Goal: Transaction & Acquisition: Download file/media

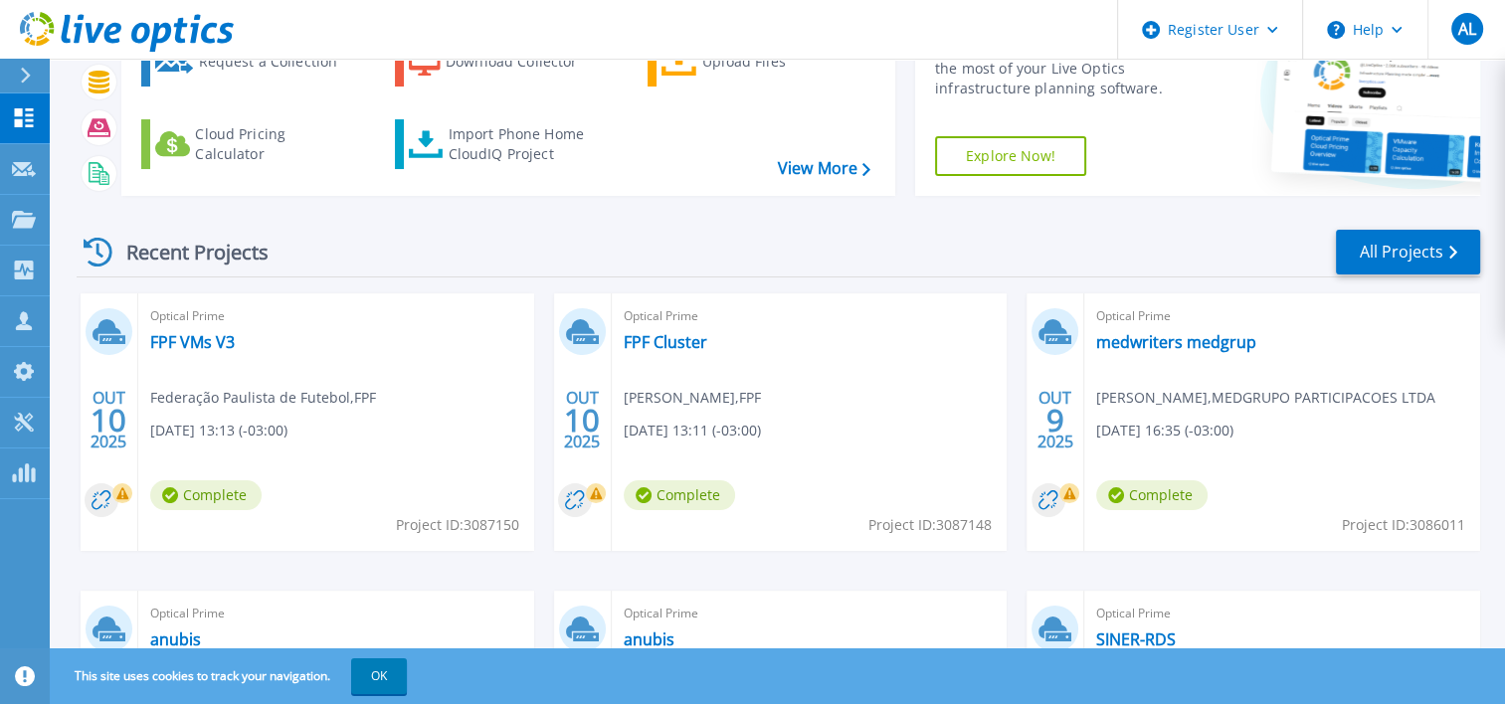
scroll to position [194, 0]
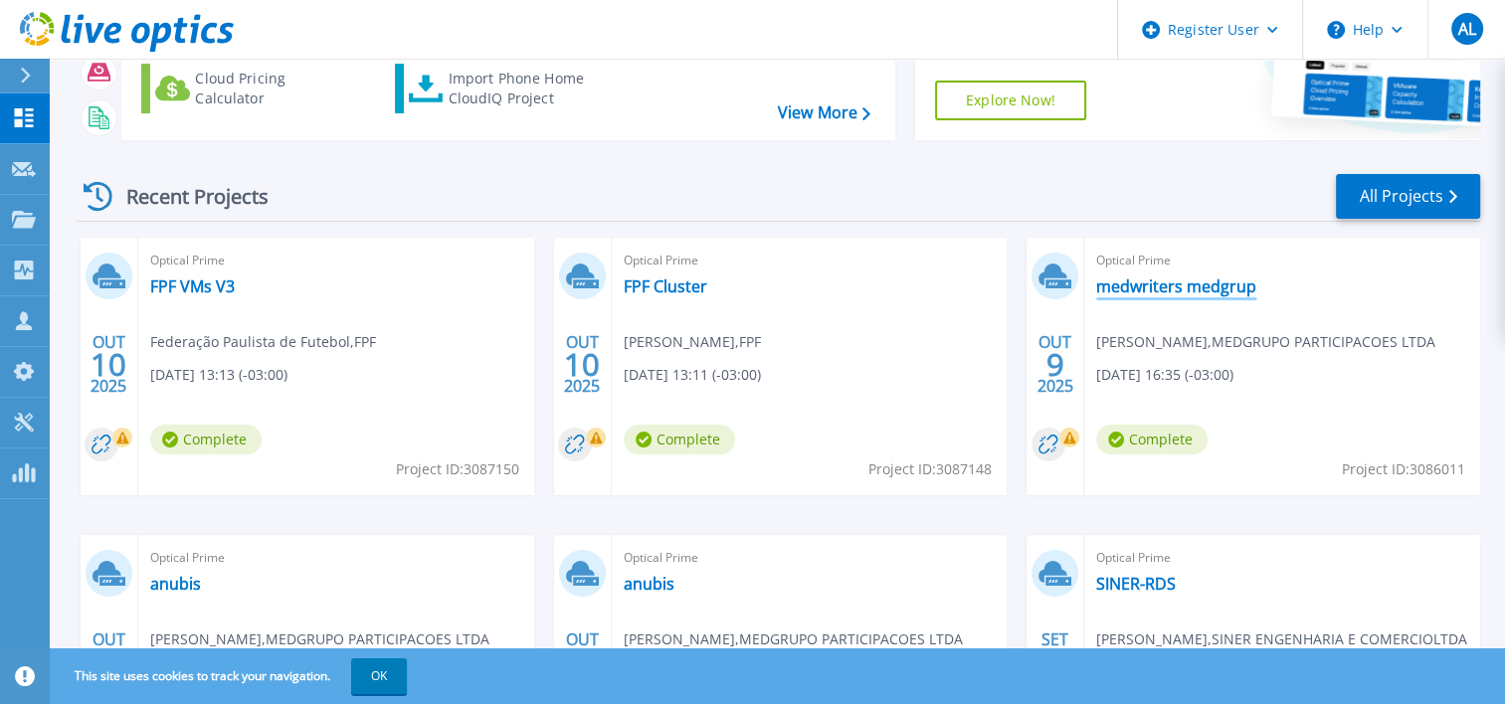
click at [1167, 286] on link "medwriters medgrup" at bounding box center [1176, 286] width 160 height 20
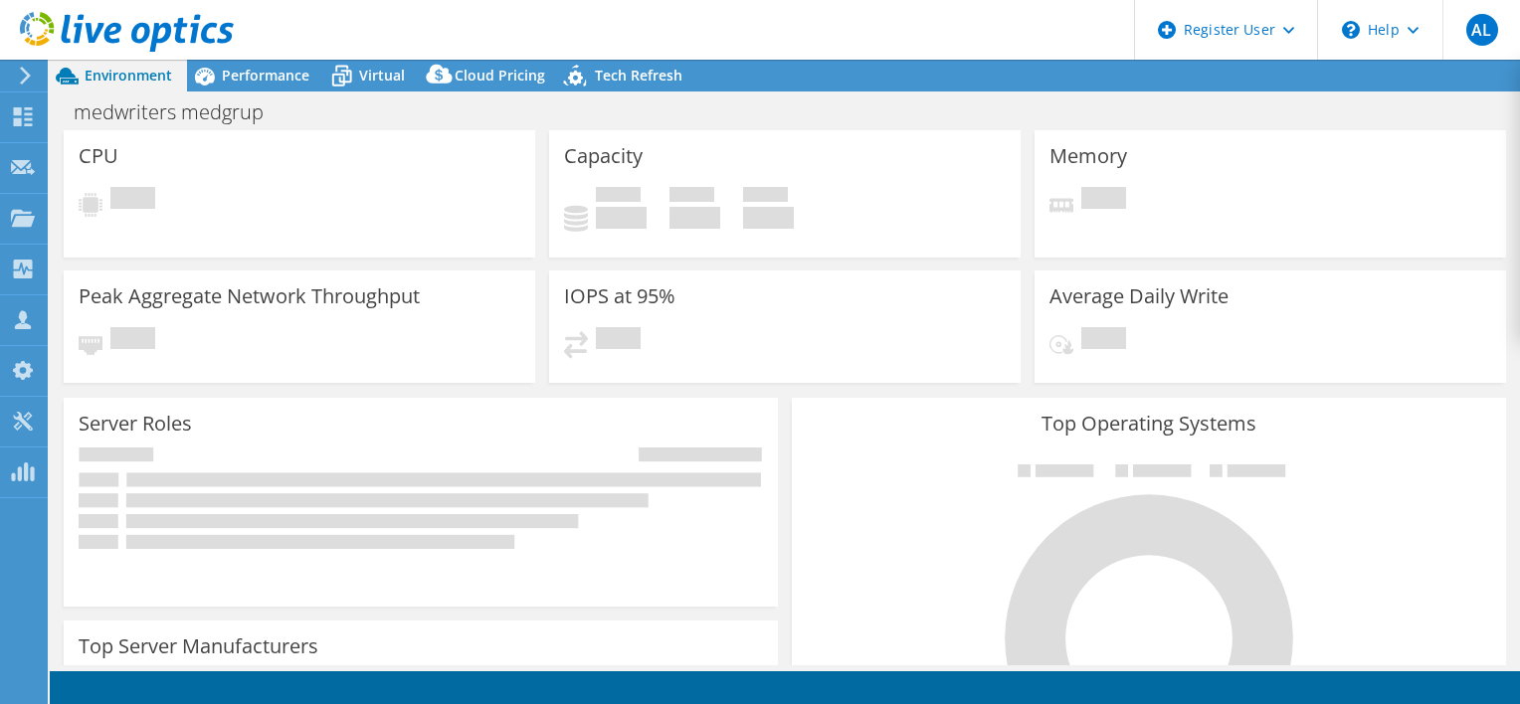
select select "USD"
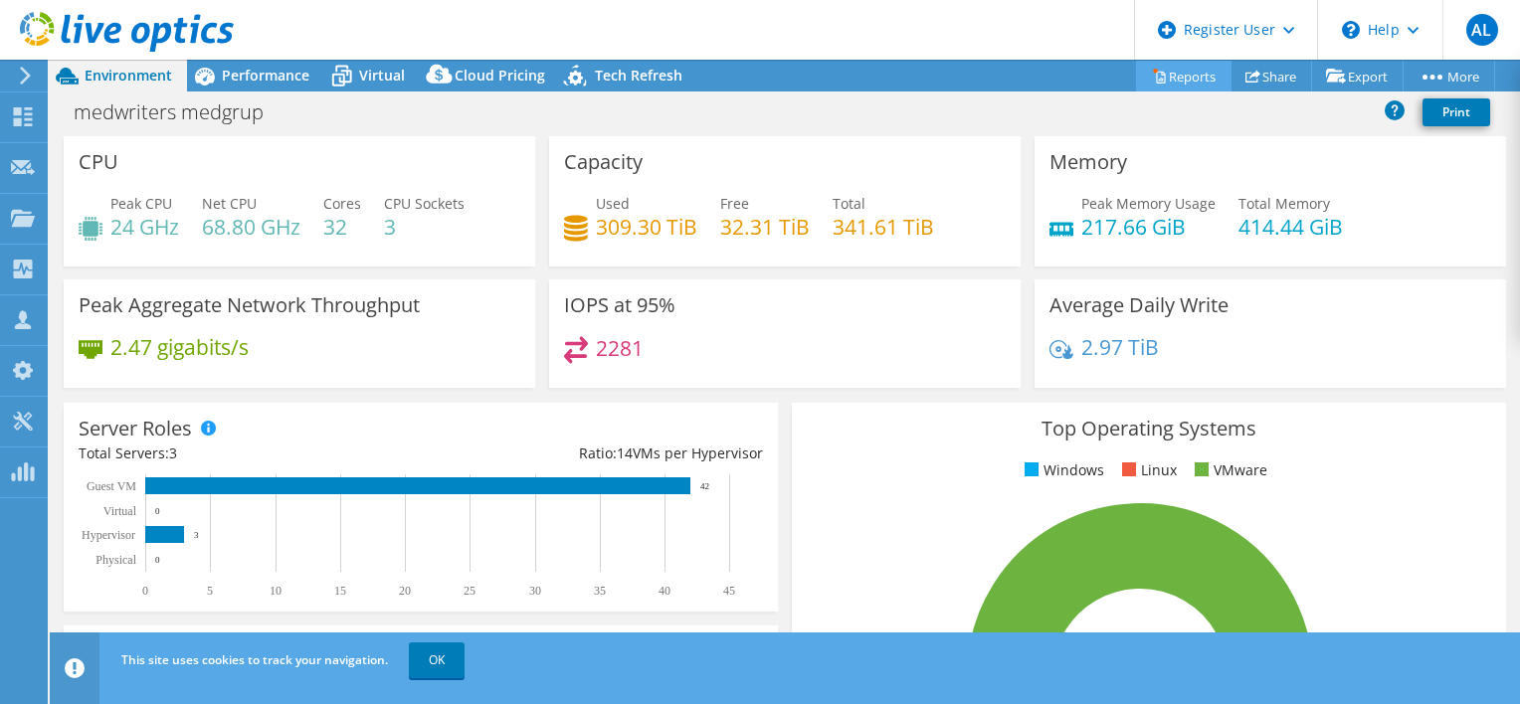
click at [1171, 77] on link "Reports" at bounding box center [1183, 76] width 95 height 31
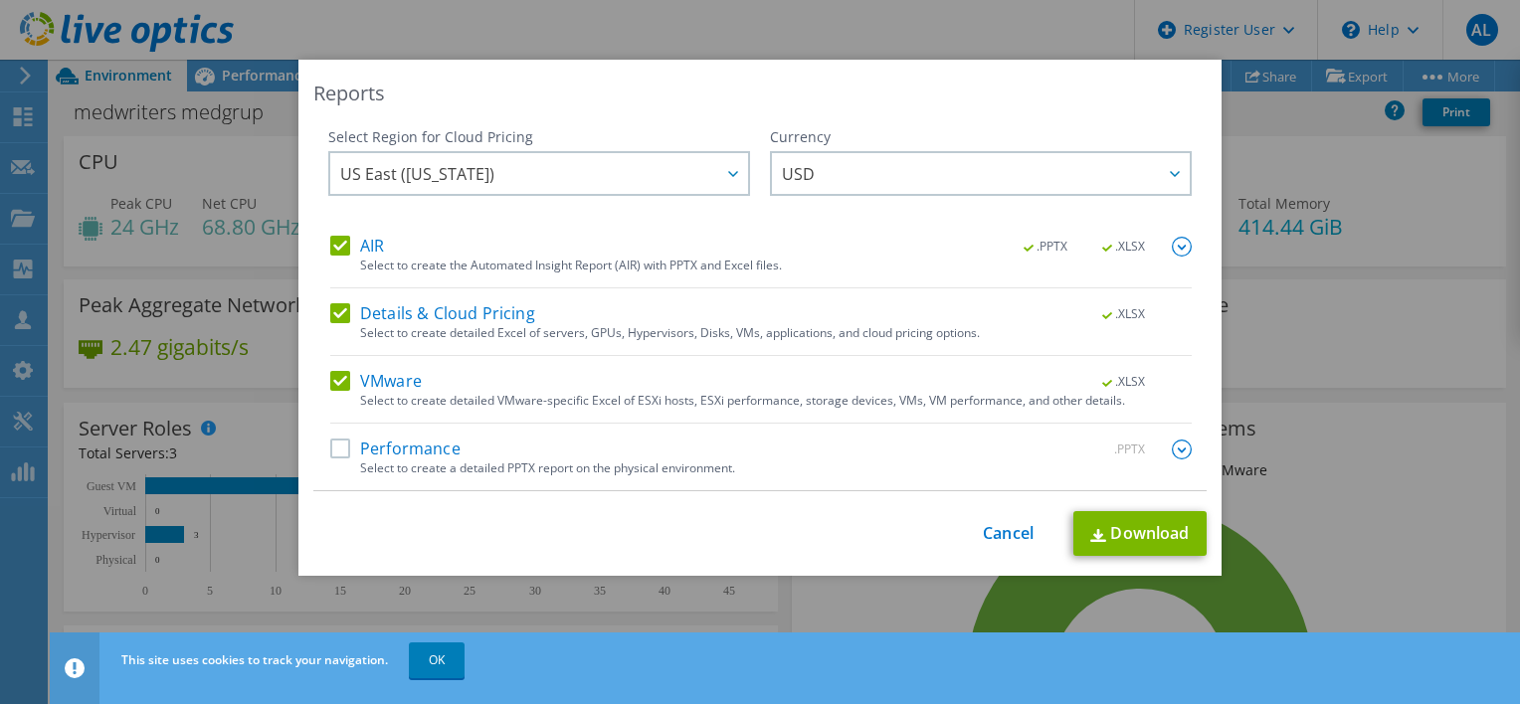
click at [334, 453] on label "Performance" at bounding box center [395, 450] width 130 height 20
click at [0, 0] on input "Performance" at bounding box center [0, 0] width 0 height 0
click at [1172, 448] on img at bounding box center [1182, 450] width 20 height 20
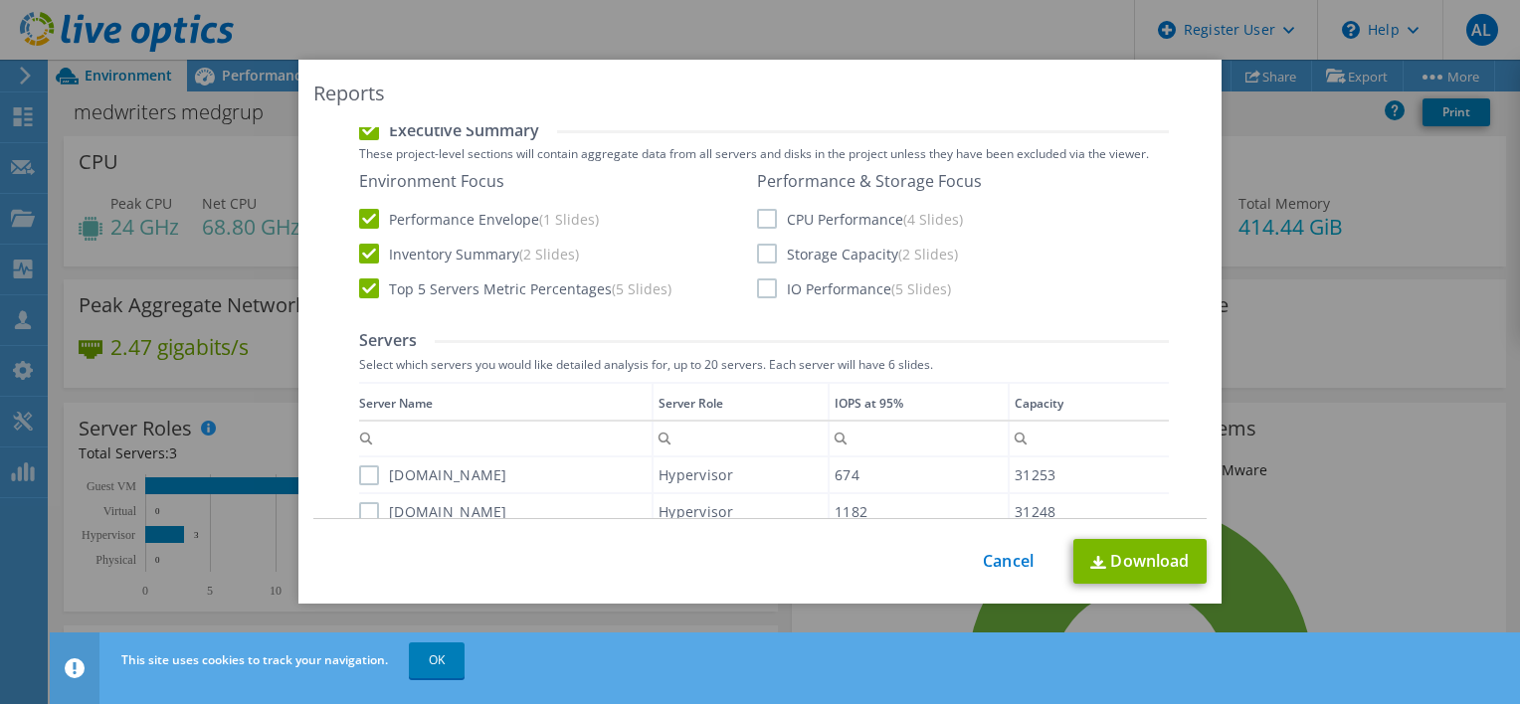
scroll to position [473, 0]
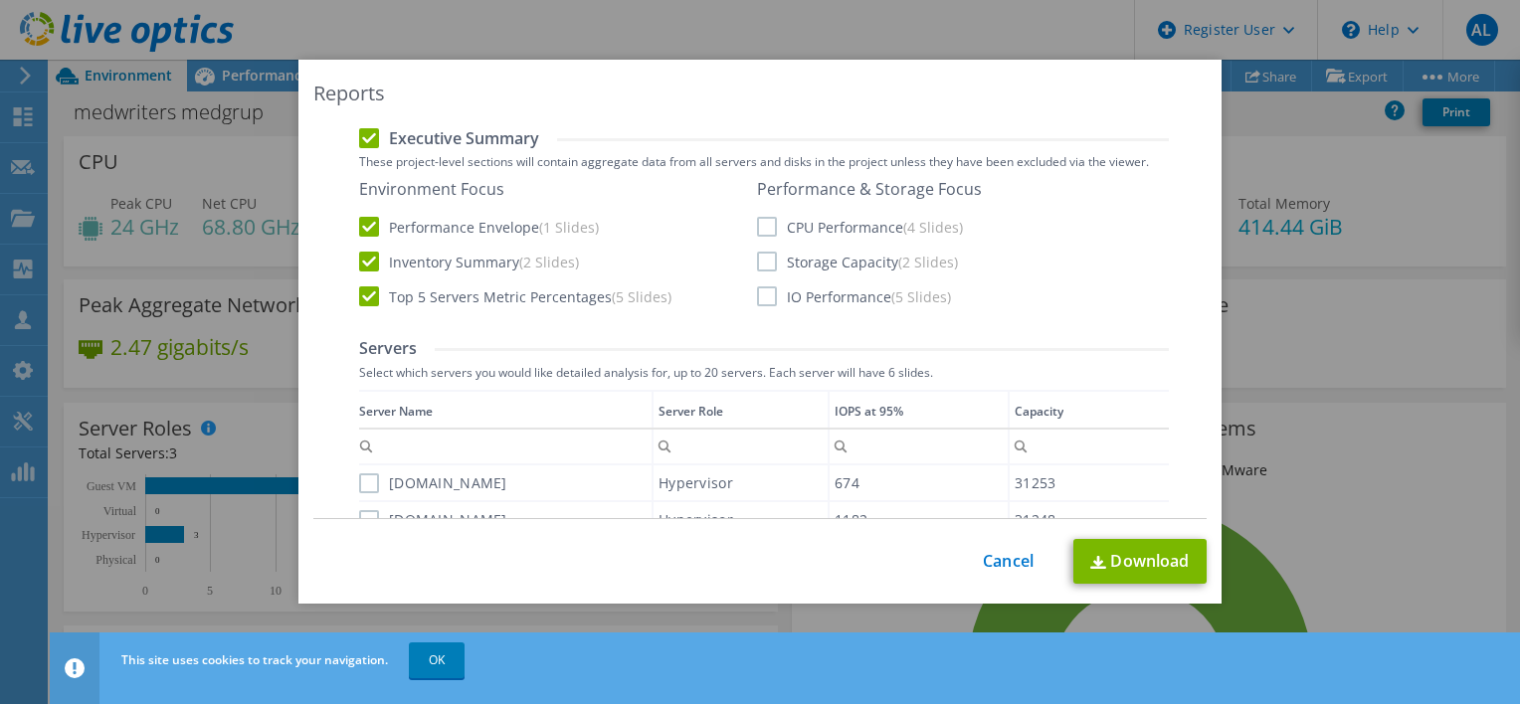
click at [769, 255] on label "Storage Capacity (2 Slides)" at bounding box center [857, 262] width 201 height 20
click at [0, 0] on input "Storage Capacity (2 Slides)" at bounding box center [0, 0] width 0 height 0
click at [760, 294] on label "IO Performance (5 Slides)" at bounding box center [854, 296] width 194 height 20
click at [0, 0] on input "IO Performance (5 Slides)" at bounding box center [0, 0] width 0 height 0
click at [764, 227] on label "CPU Performance (4 Slides)" at bounding box center [860, 227] width 206 height 20
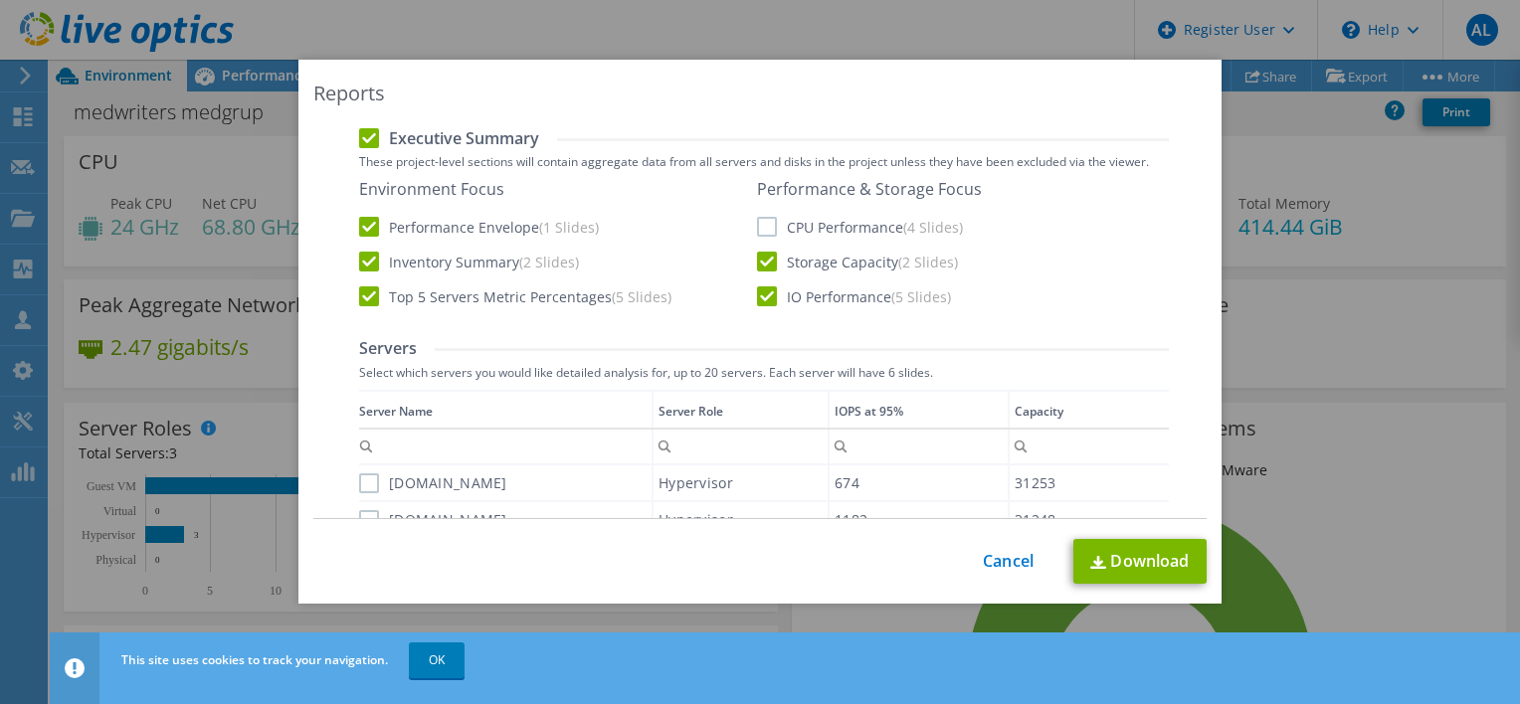
click at [0, 0] on input "CPU Performance (4 Slides)" at bounding box center [0, 0] width 0 height 0
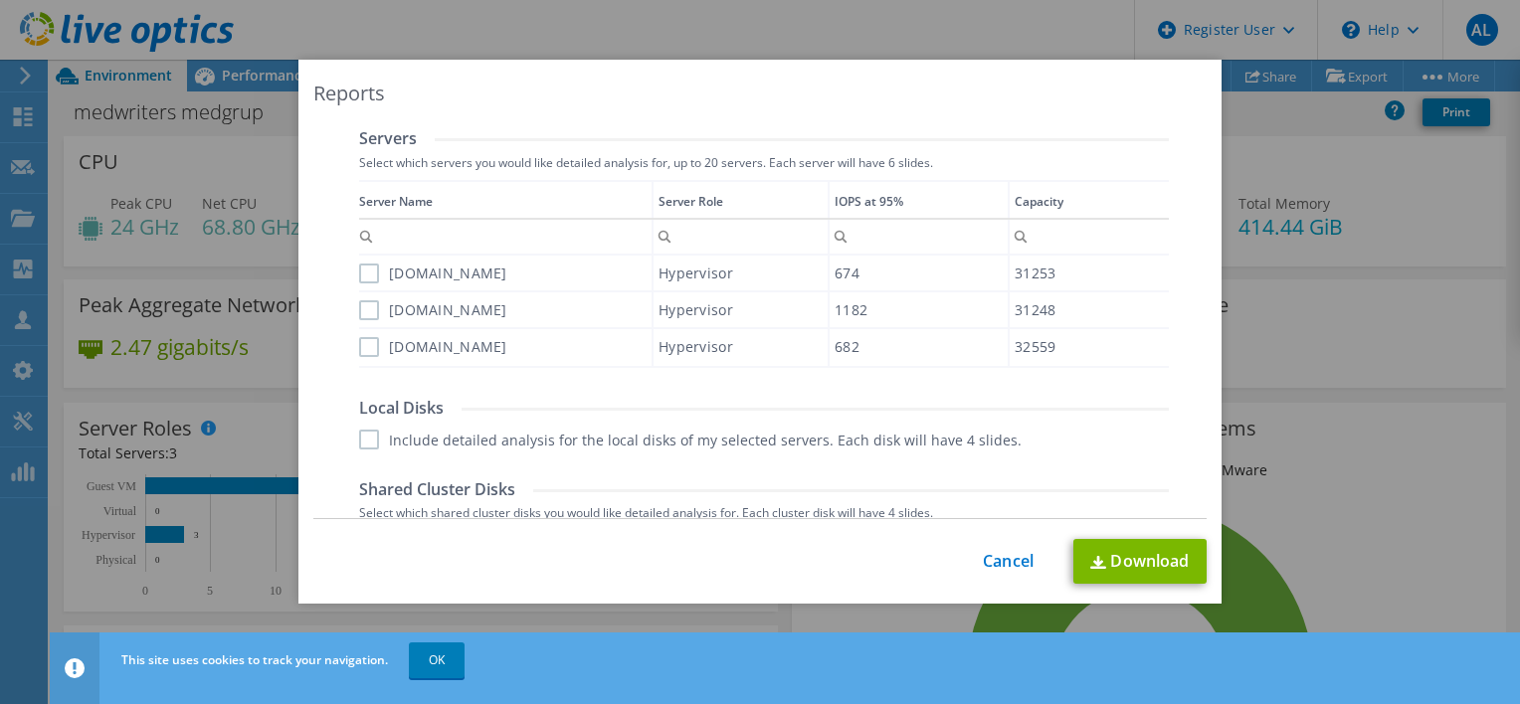
scroll to position [687, 0]
click at [360, 271] on label "[DOMAIN_NAME]" at bounding box center [433, 270] width 148 height 20
click at [0, 0] on input "[DOMAIN_NAME]" at bounding box center [0, 0] width 0 height 0
click at [362, 302] on label "[DOMAIN_NAME]" at bounding box center [433, 306] width 148 height 20
click at [0, 0] on input "[DOMAIN_NAME]" at bounding box center [0, 0] width 0 height 0
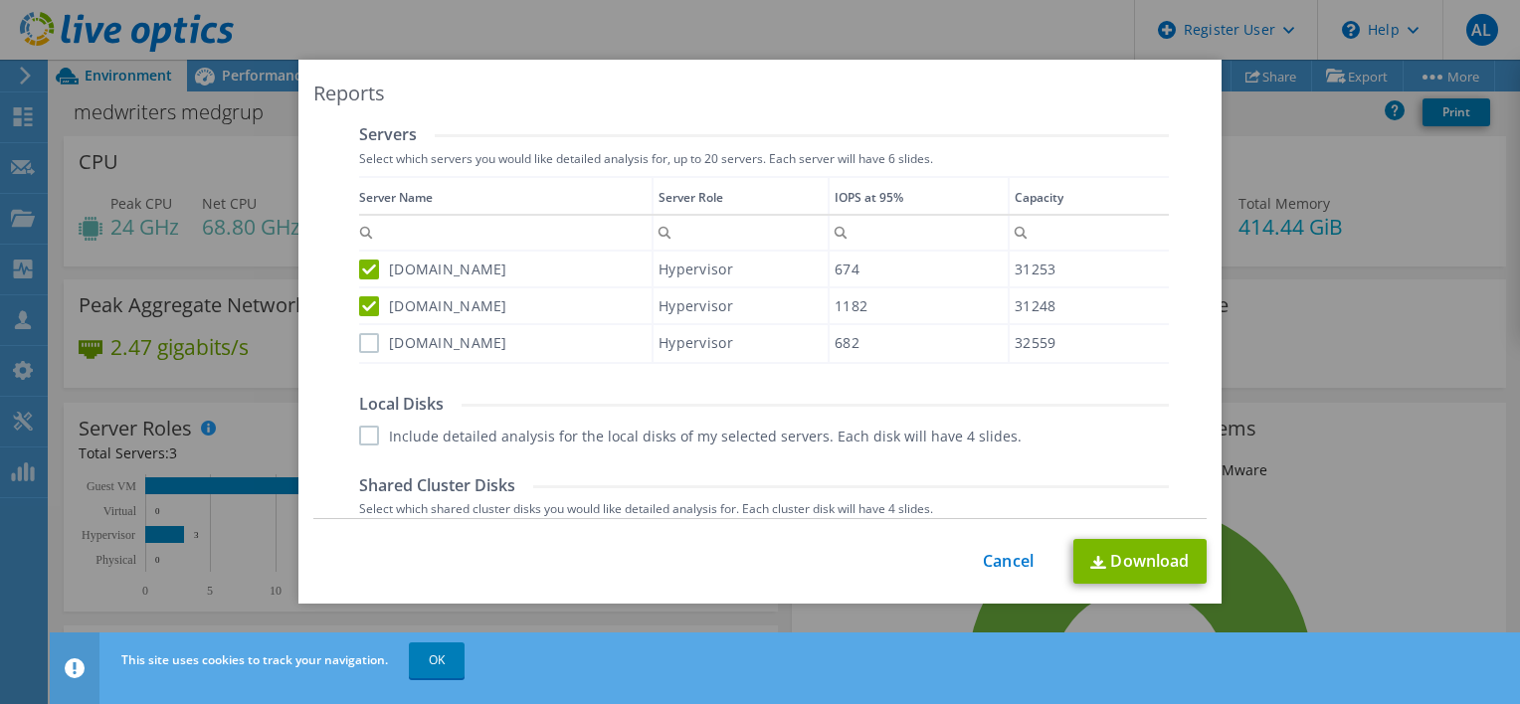
click at [359, 334] on label "[DOMAIN_NAME]" at bounding box center [433, 343] width 148 height 20
click at [0, 0] on input "[DOMAIN_NAME]" at bounding box center [0, 0] width 0 height 0
click at [361, 435] on label "Include detailed analysis for the local disks of my selected servers. Each disk…" at bounding box center [690, 436] width 662 height 20
click at [0, 0] on input "Include detailed analysis for the local disks of my selected servers. Each disk…" at bounding box center [0, 0] width 0 height 0
click at [359, 427] on label "Include detailed analysis for the local disks of my selected servers. Each disk…" at bounding box center [690, 436] width 662 height 20
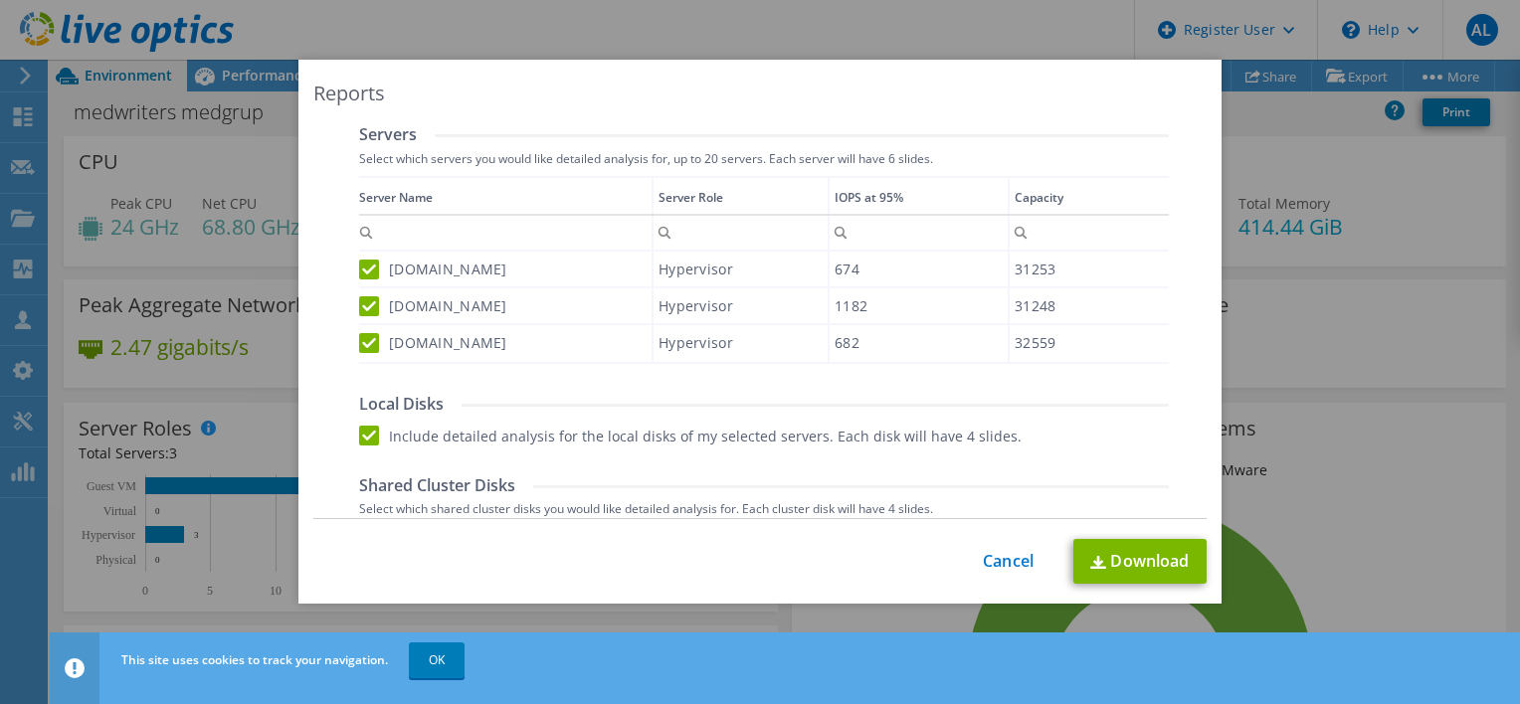
click at [0, 0] on input "Include detailed analysis for the local disks of my selected servers. Each disk…" at bounding box center [0, 0] width 0 height 0
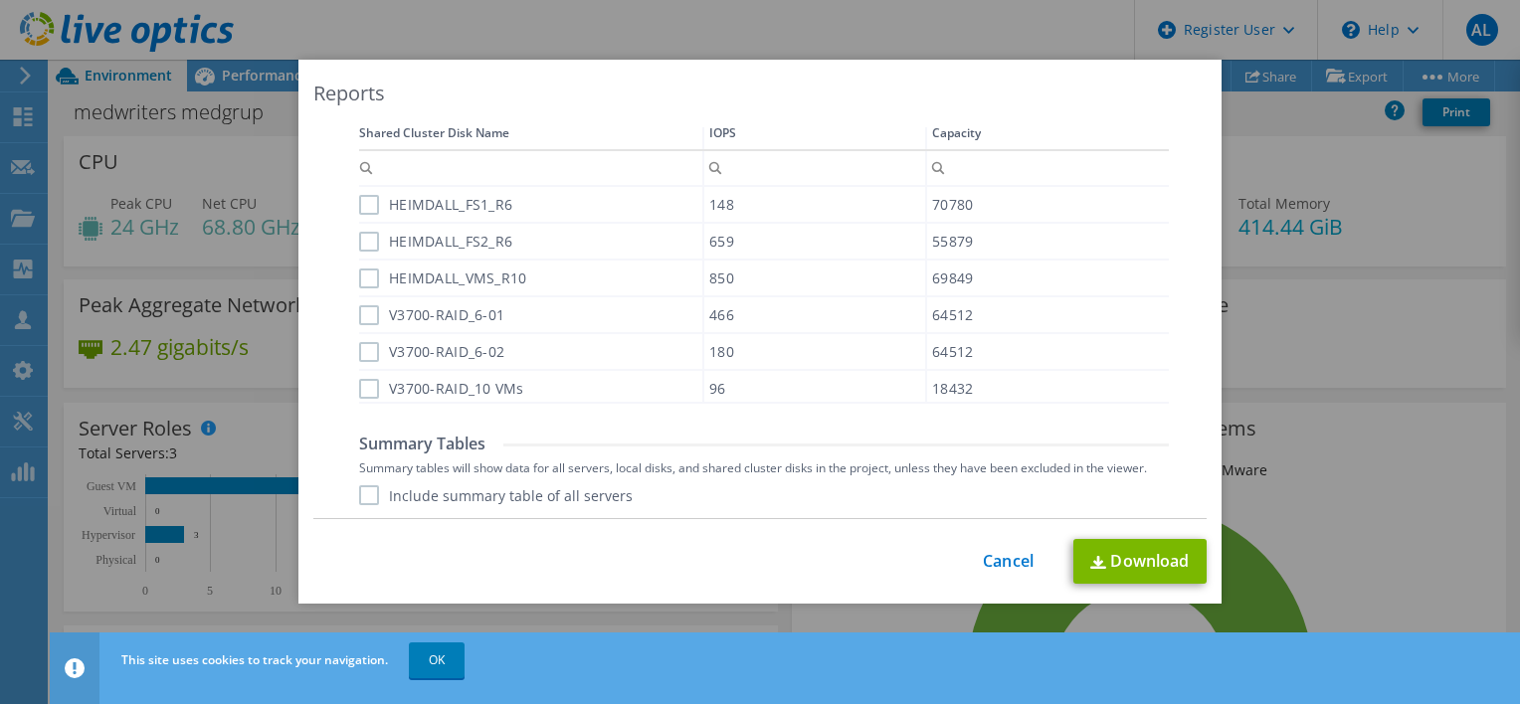
scroll to position [1201, 0]
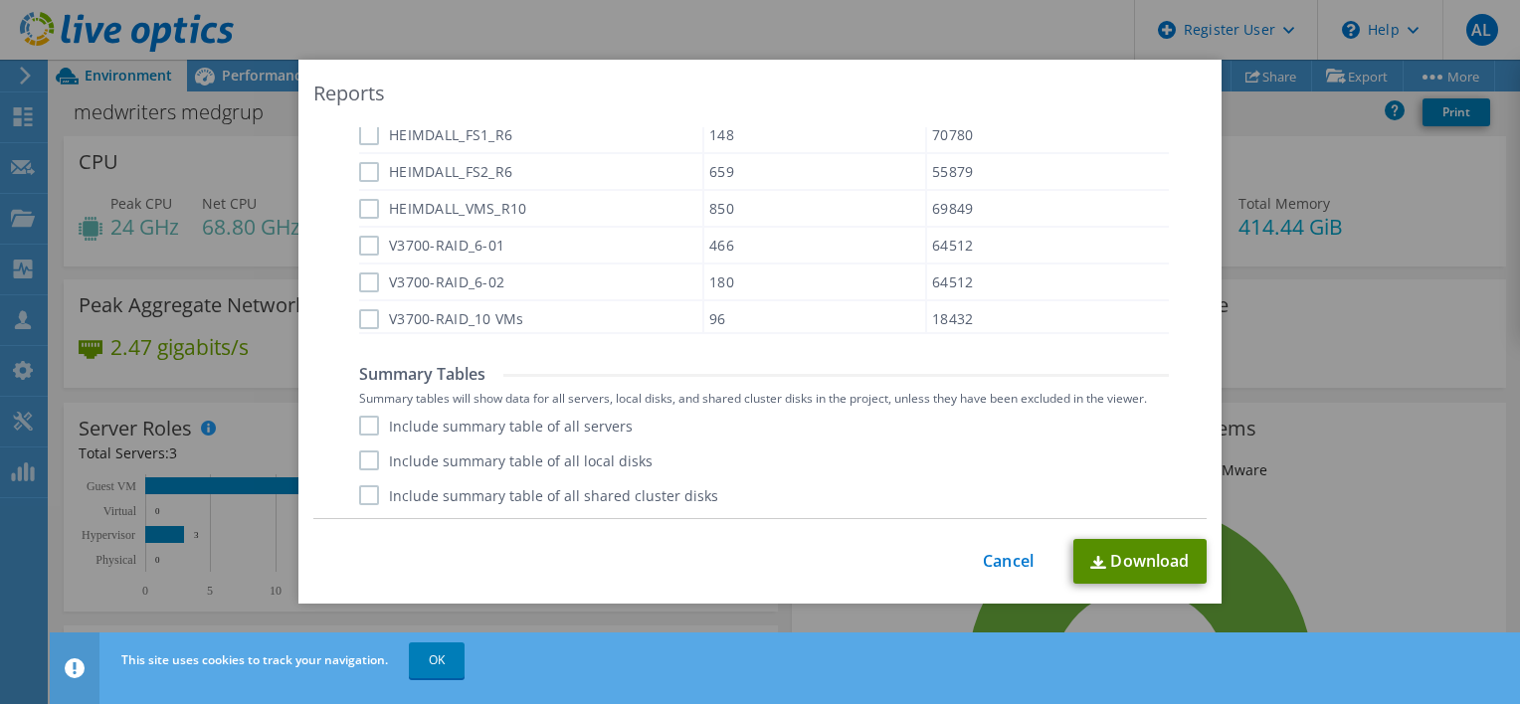
click at [1113, 577] on link "Download" at bounding box center [1139, 561] width 133 height 45
click at [1014, 557] on link "Cancel" at bounding box center [1008, 561] width 51 height 19
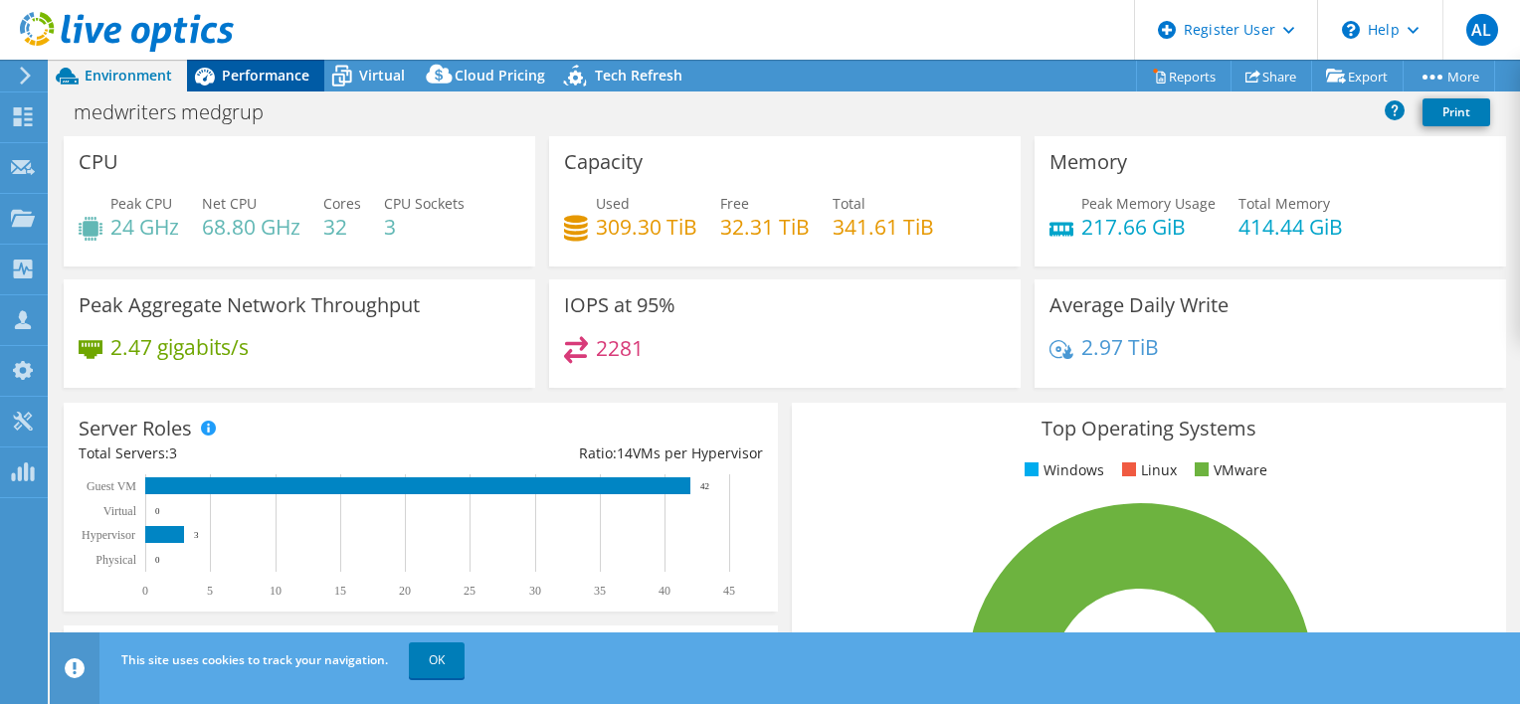
click at [254, 78] on span "Performance" at bounding box center [266, 75] width 88 height 19
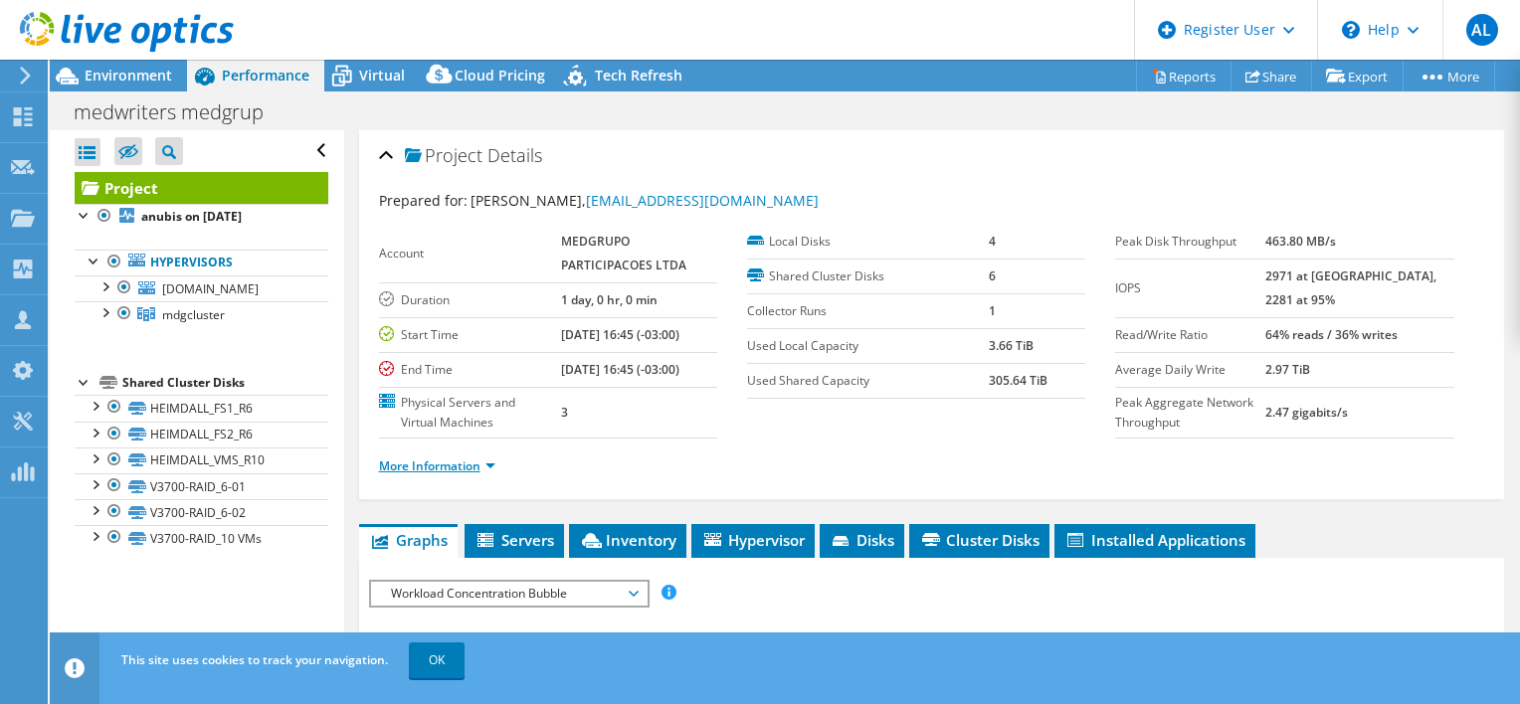
click at [414, 462] on link "More Information" at bounding box center [437, 466] width 116 height 17
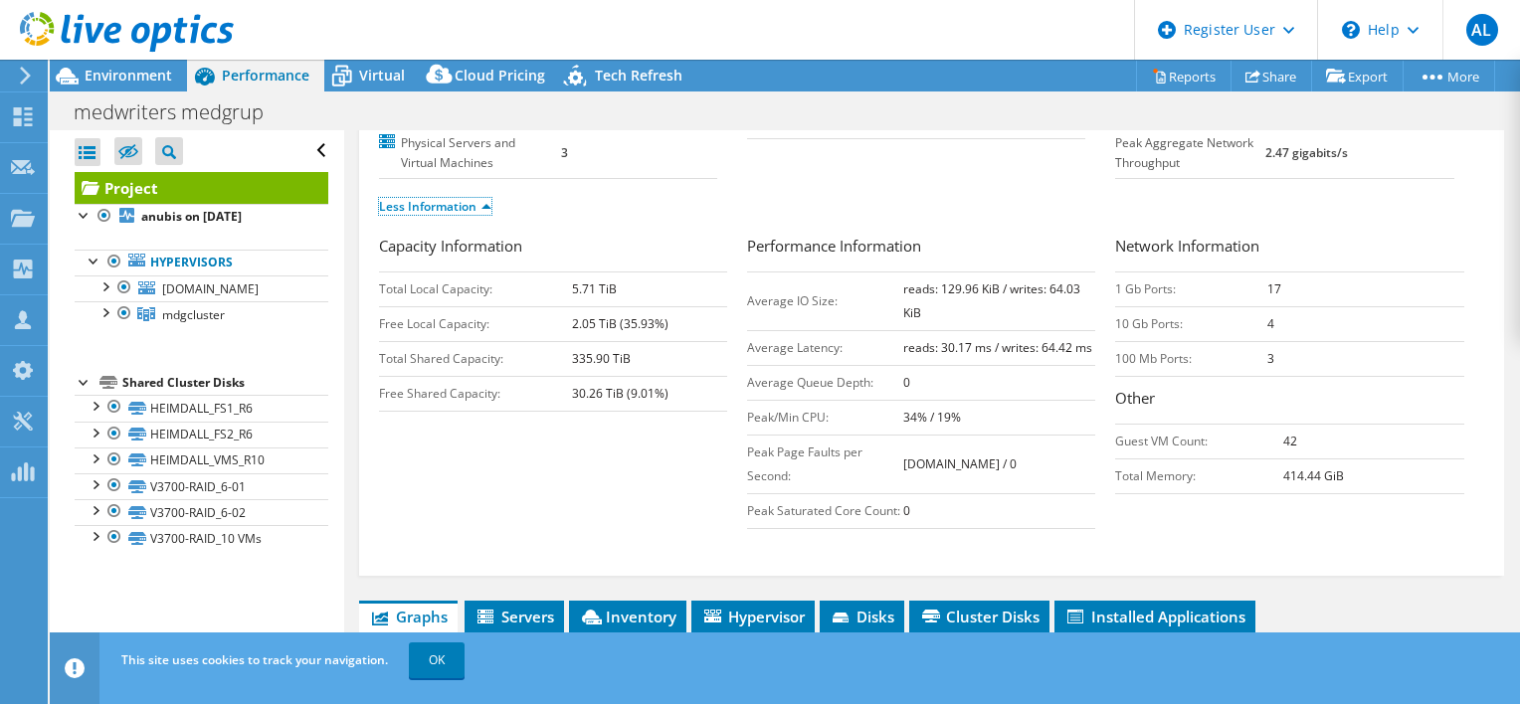
scroll to position [0, 0]
